Goal: Find specific fact: Find specific fact

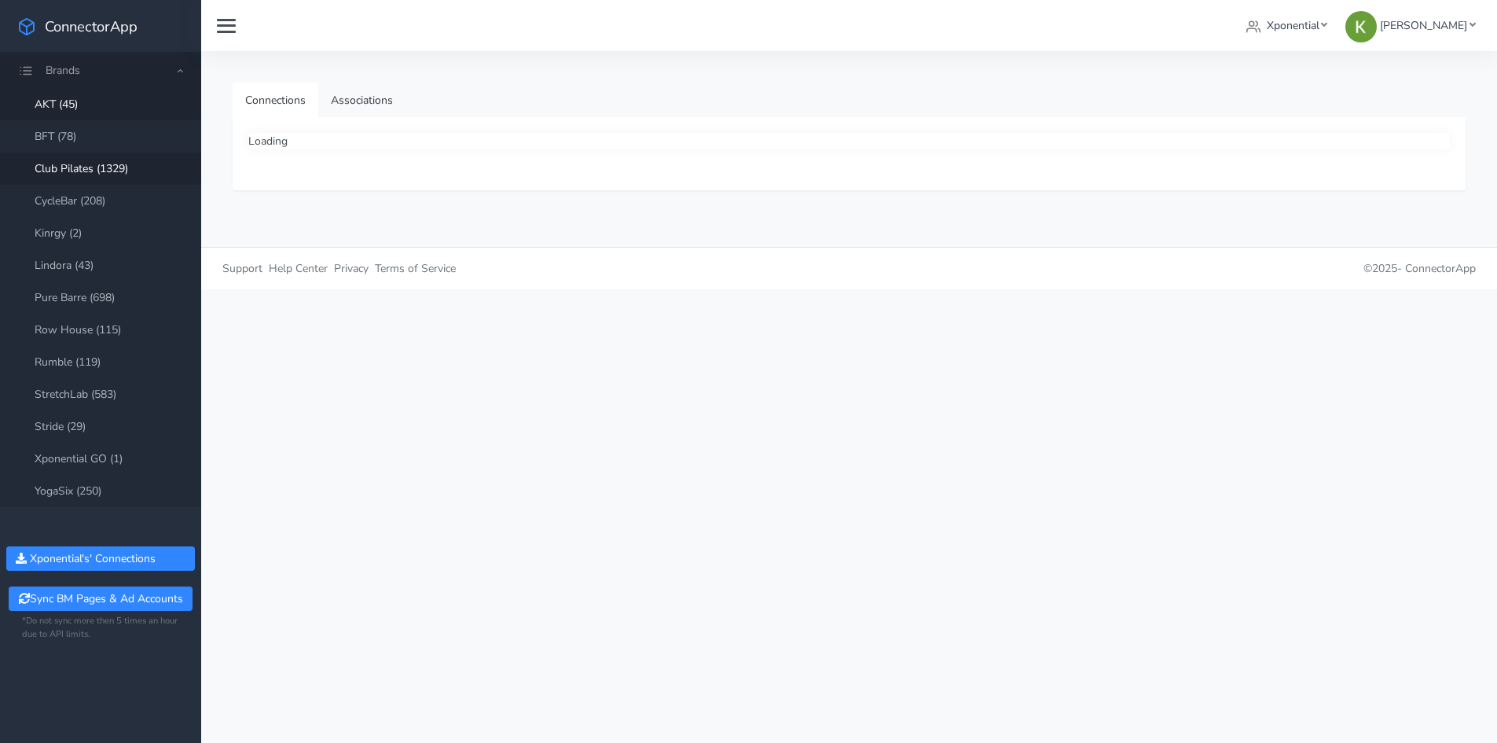
click at [92, 170] on link "Club Pilates (1329)" at bounding box center [100, 168] width 201 height 32
click at [379, 93] on link "Associations" at bounding box center [361, 100] width 87 height 35
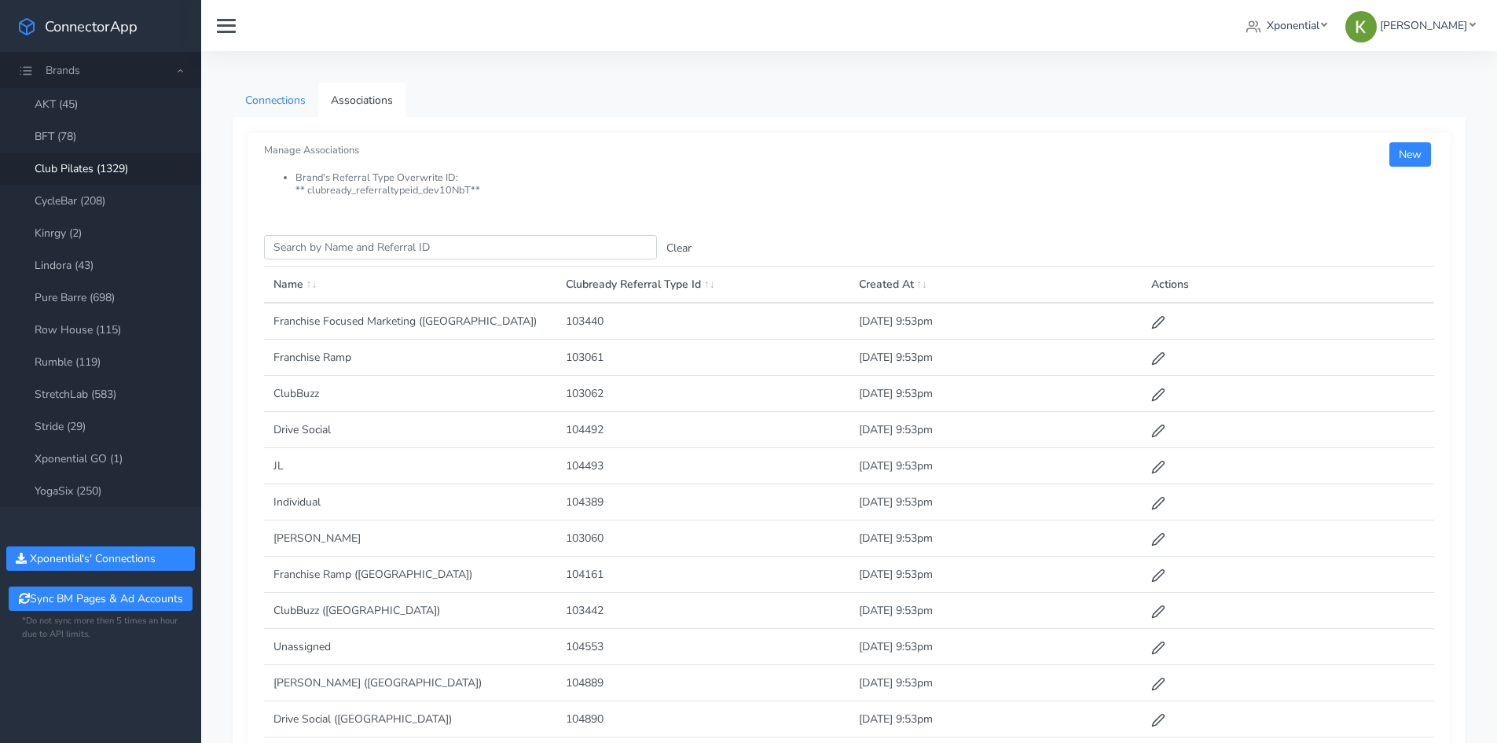
click at [289, 106] on link "Connections" at bounding box center [276, 100] width 86 height 35
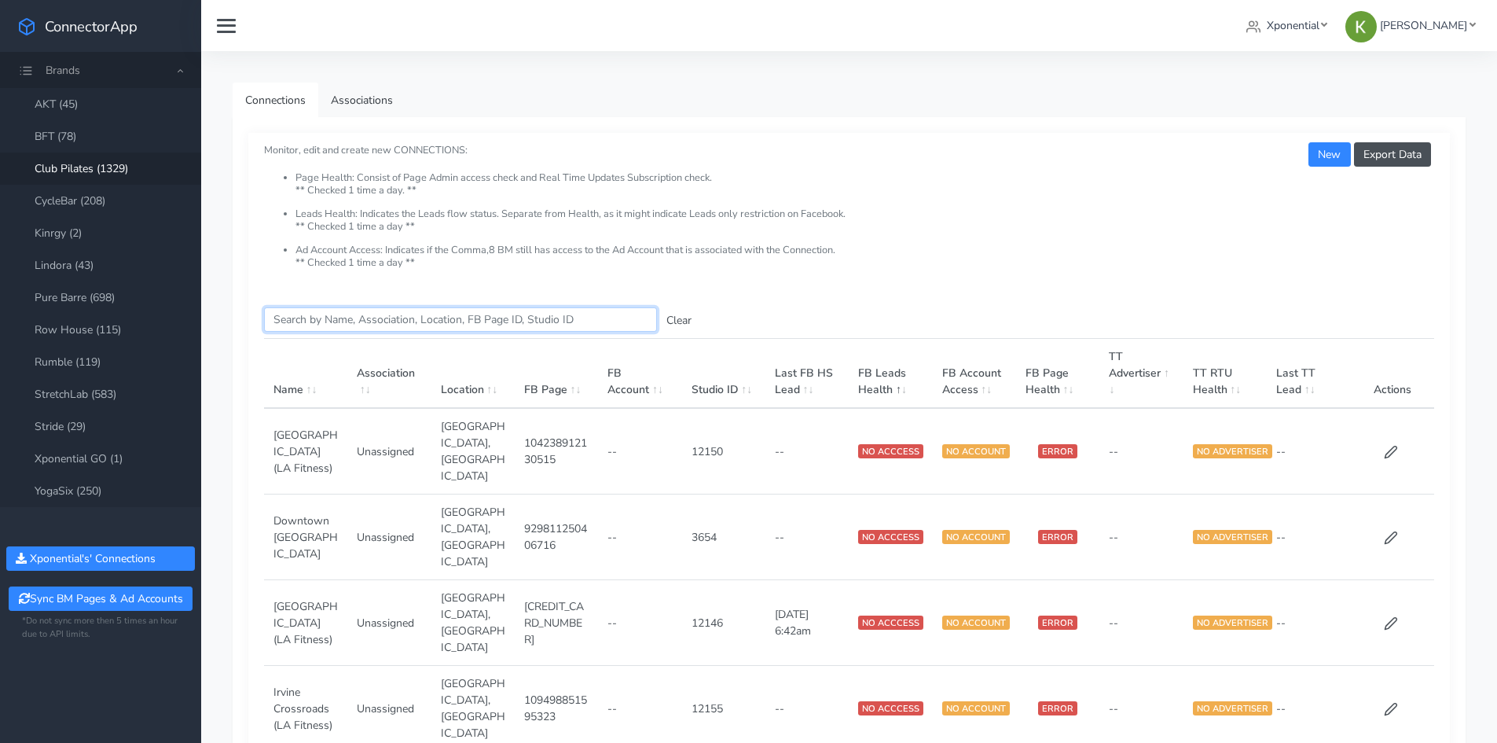
click at [332, 312] on input "Search this table" at bounding box center [460, 319] width 393 height 24
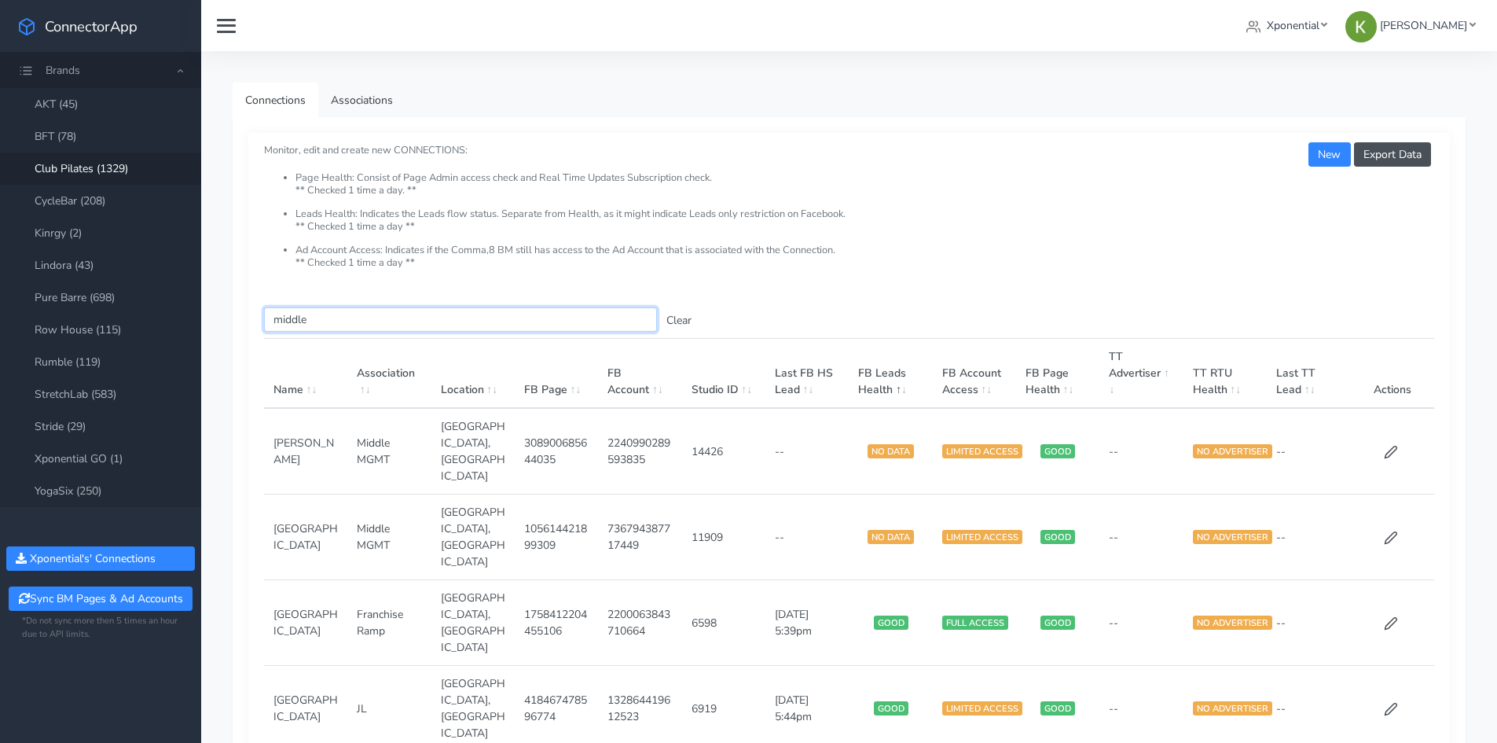
type input "middle"
click at [374, 442] on td "Middle MGMT" at bounding box center [388, 451] width 83 height 86
copy td "Middle MGMT"
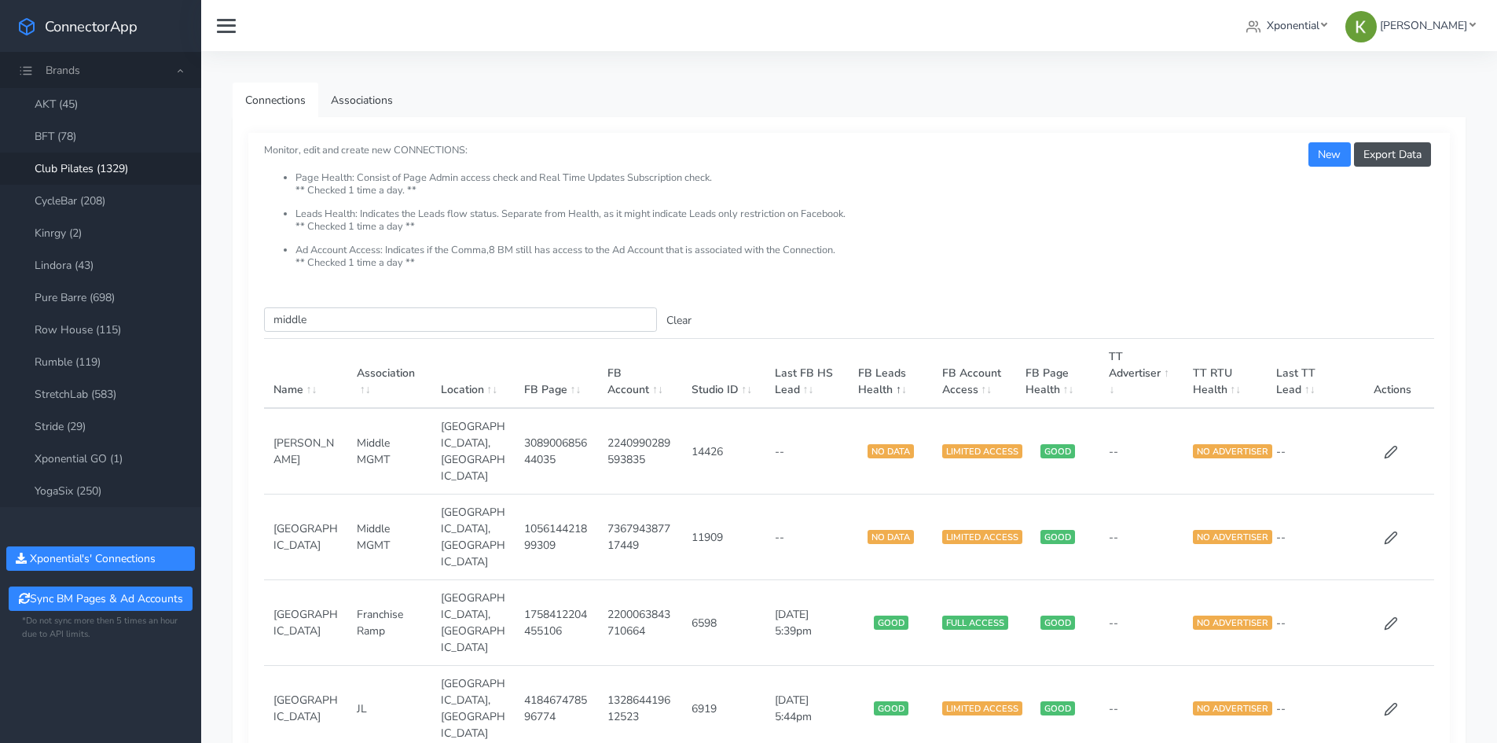
click at [649, 439] on td "2240990289593835" at bounding box center [639, 451] width 83 height 86
copy td "2240990289593835"
click at [640, 494] on td "736794387717449" at bounding box center [639, 537] width 83 height 86
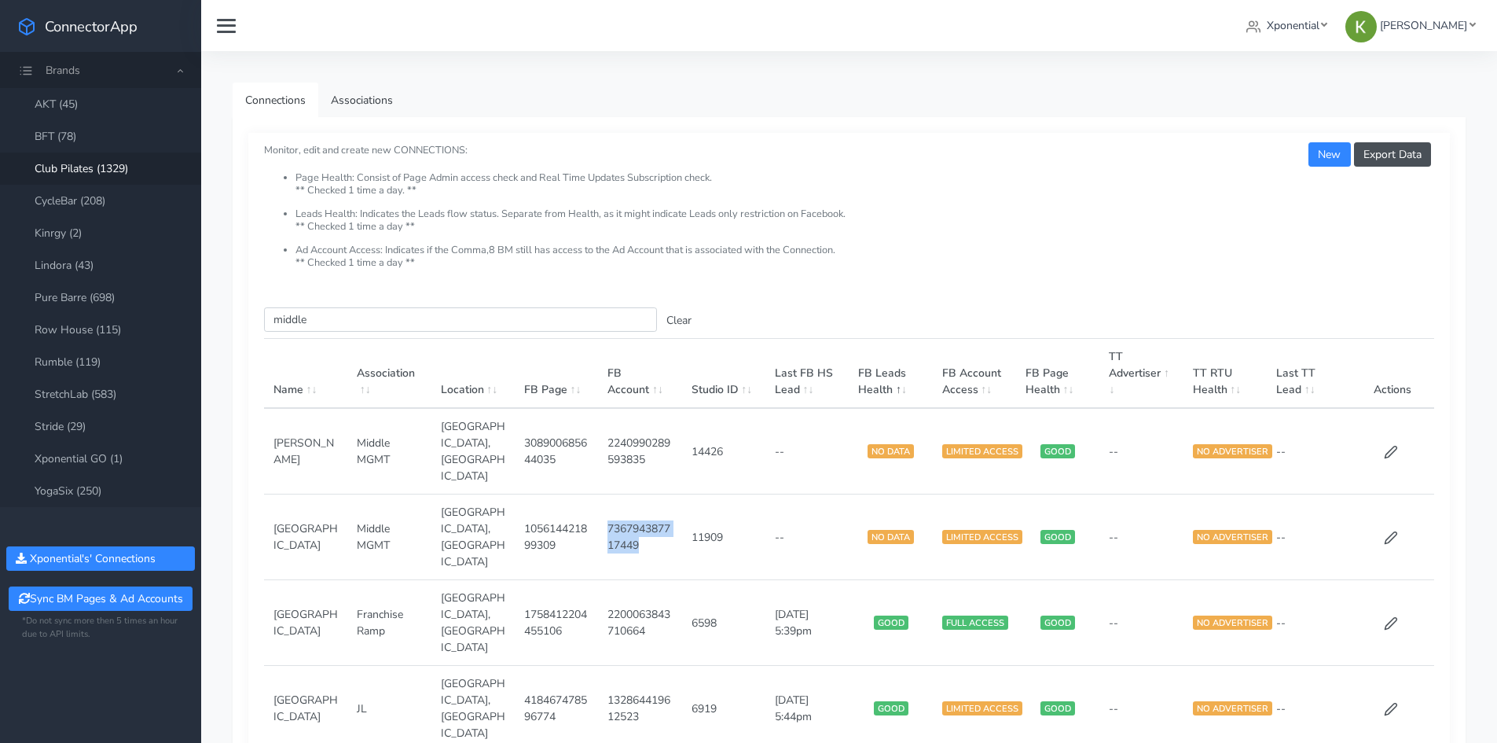
click at [640, 494] on td "736794387717449" at bounding box center [639, 537] width 83 height 86
copy td "736794387717449"
